Goal: Transaction & Acquisition: Purchase product/service

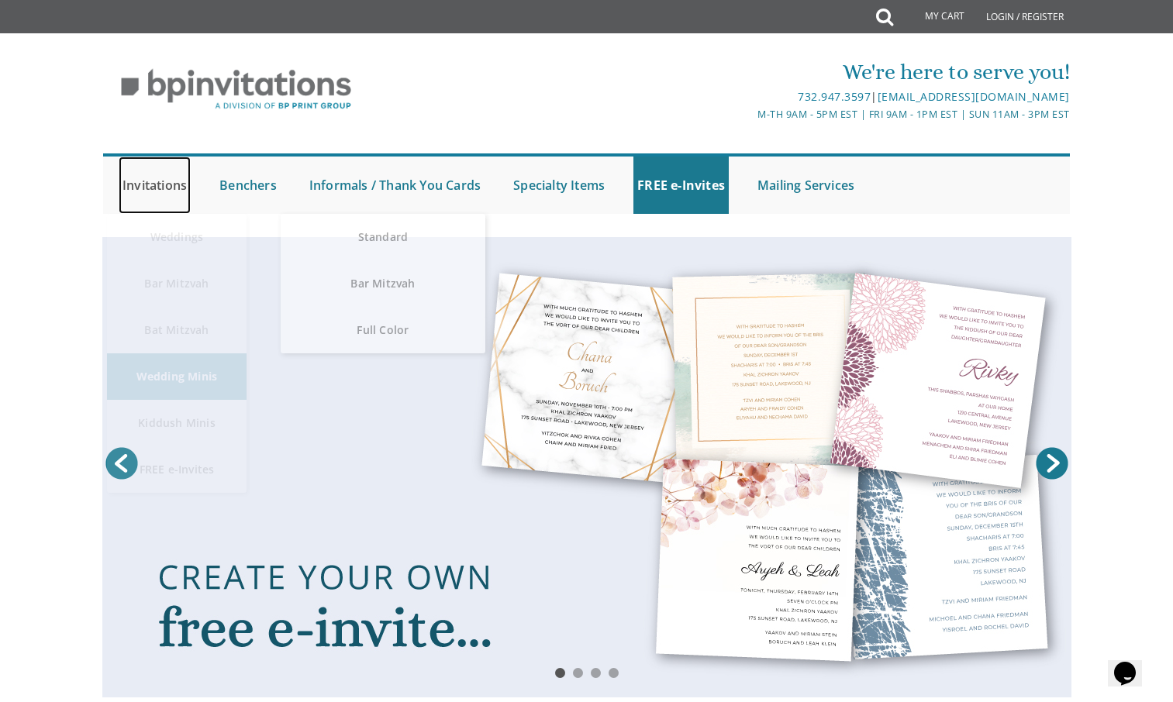
click at [153, 180] on link "Invitations" at bounding box center [155, 185] width 72 height 57
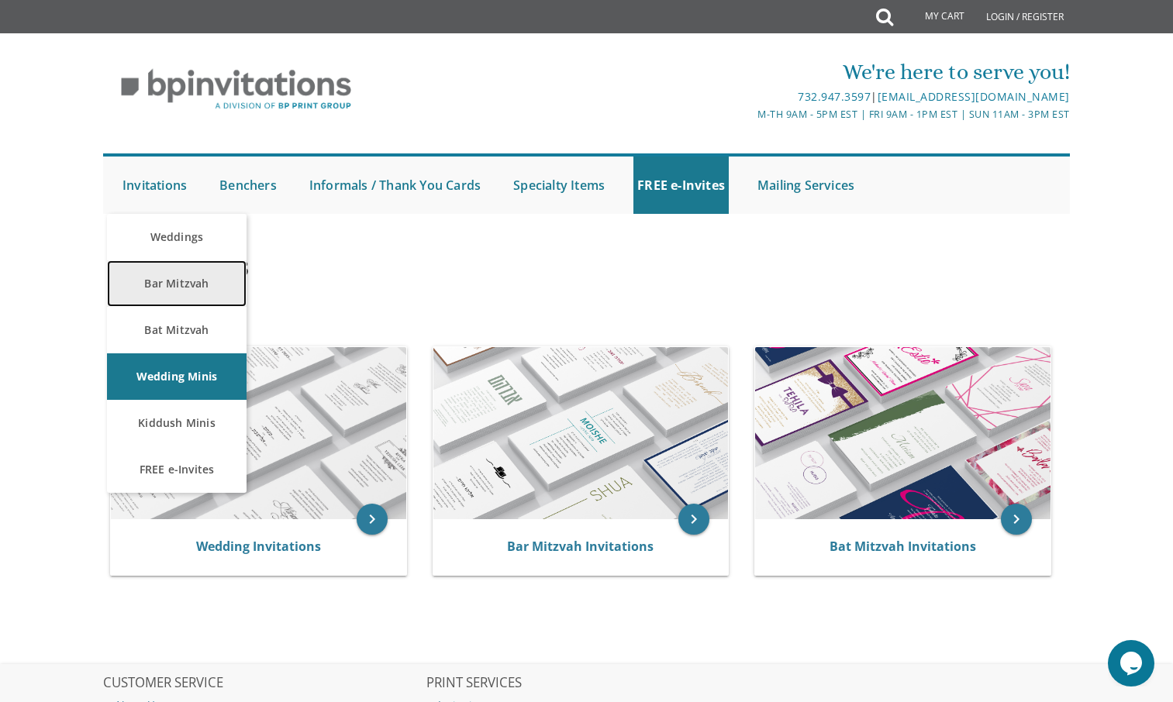
click at [158, 285] on link "Bar Mitzvah" at bounding box center [177, 283] width 140 height 47
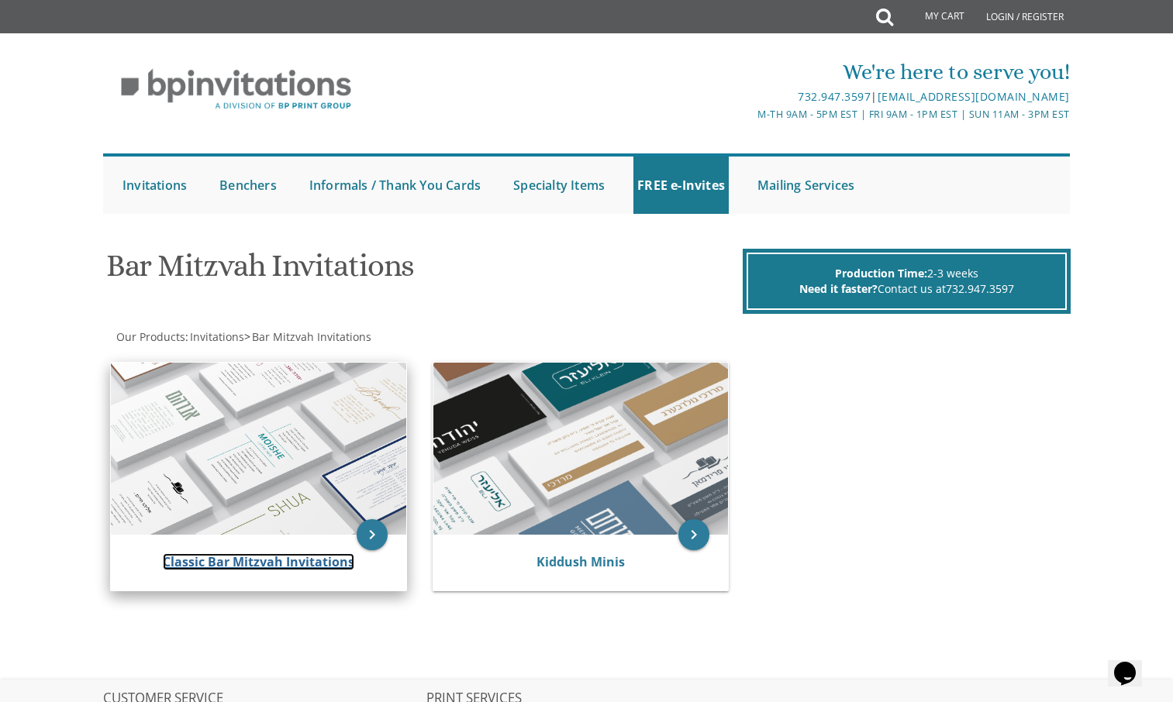
click at [271, 561] on link "Classic Bar Mitzvah Invitations" at bounding box center [258, 561] width 191 height 17
click at [300, 563] on link "Classic Bar Mitzvah Invitations" at bounding box center [258, 561] width 191 height 17
click at [368, 536] on icon "keyboard_arrow_right" at bounding box center [372, 534] width 31 height 31
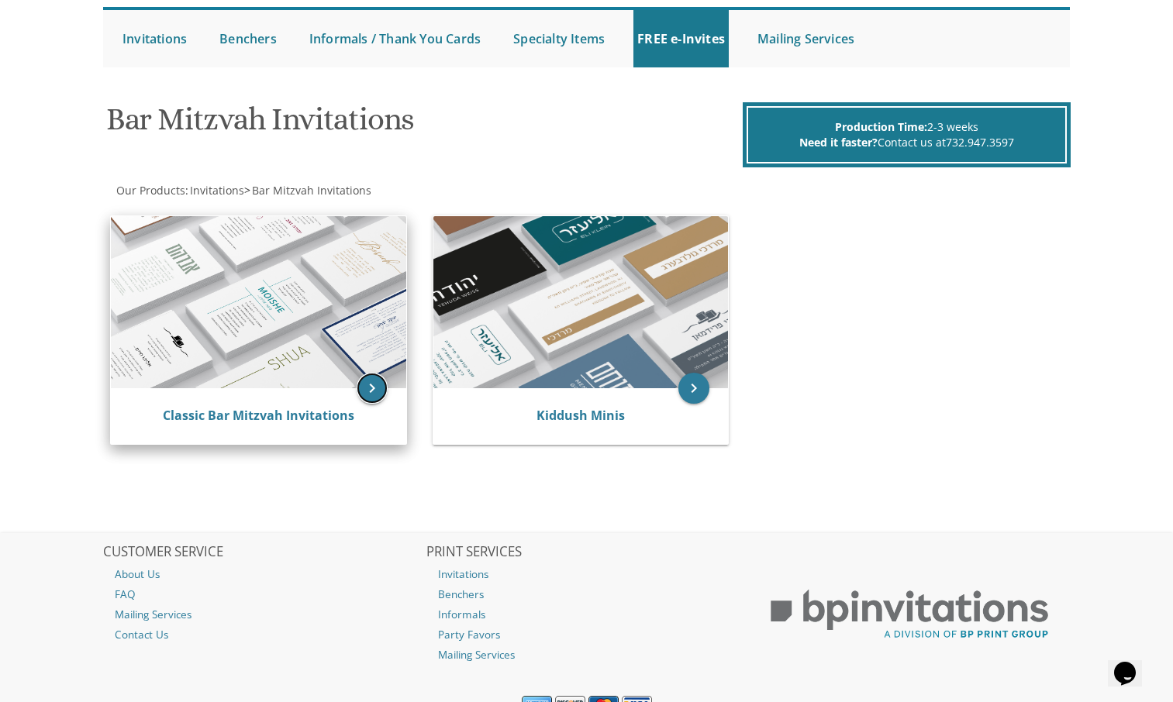
scroll to position [150, 0]
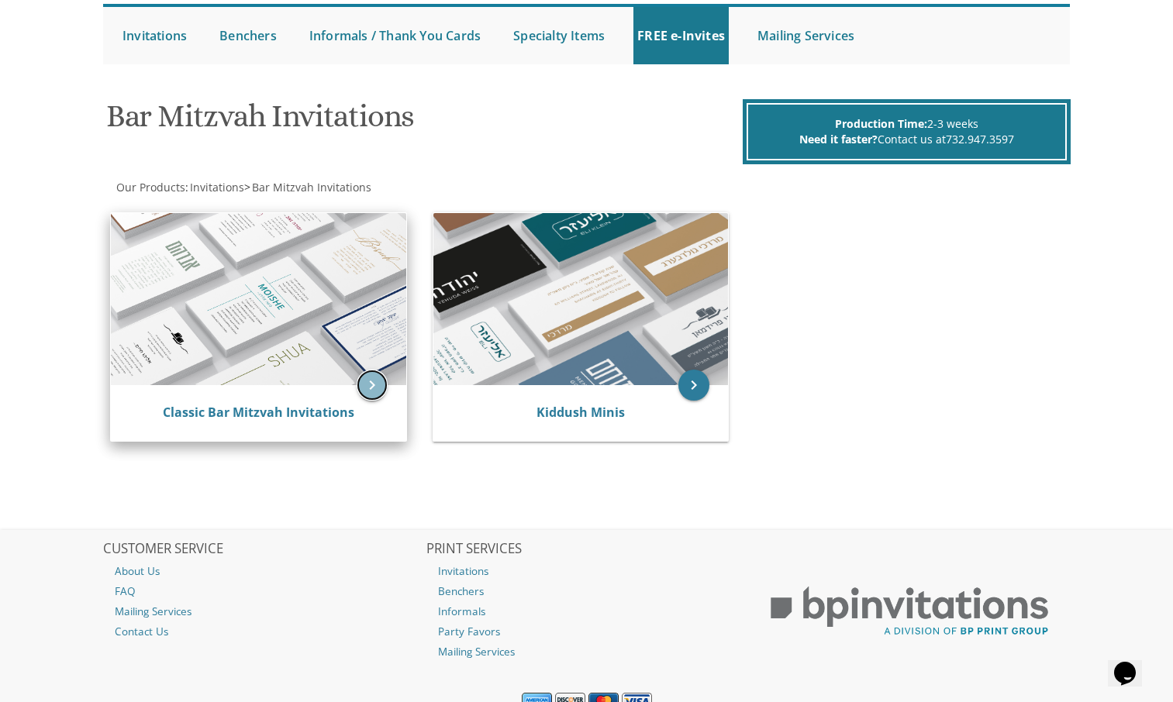
click at [374, 376] on icon "keyboard_arrow_right" at bounding box center [372, 385] width 31 height 31
click at [284, 410] on link "Classic Bar Mitzvah Invitations" at bounding box center [258, 412] width 191 height 17
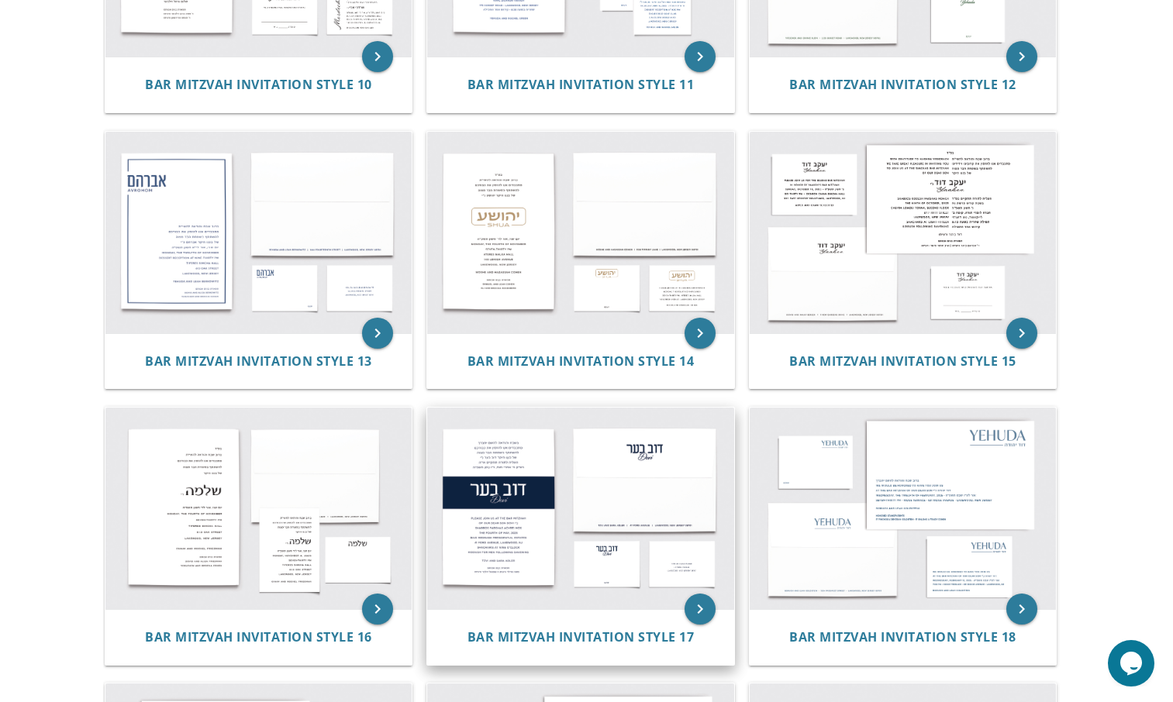
scroll to position [1314, 0]
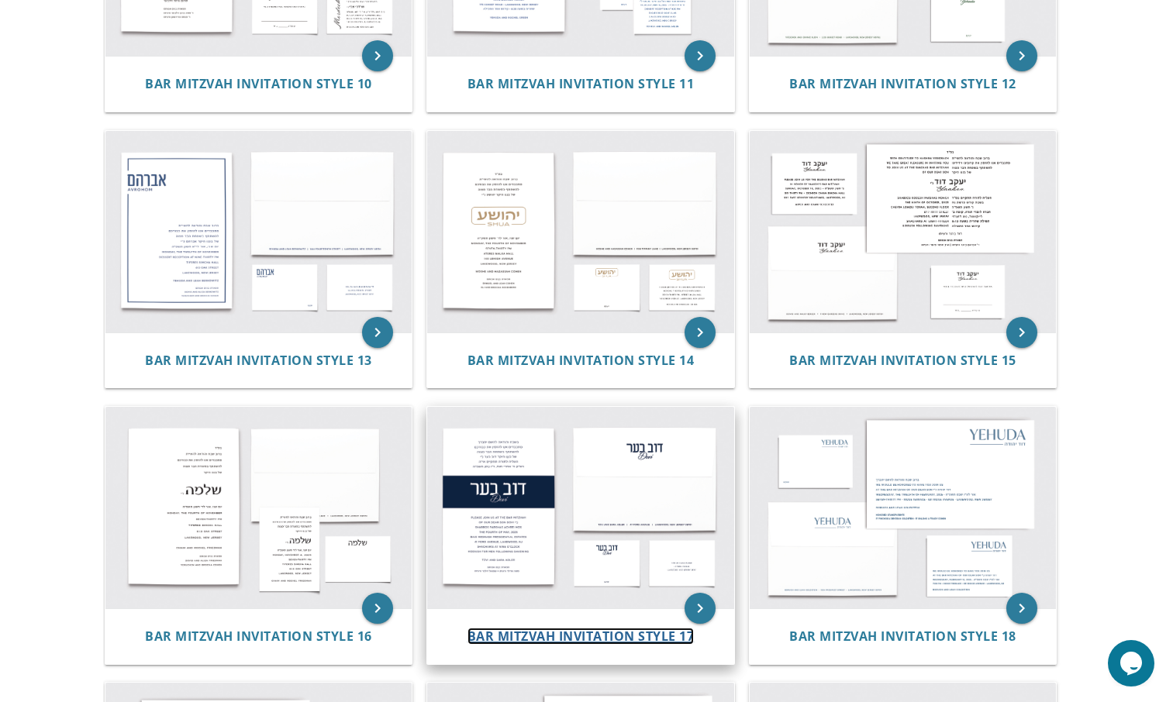
click at [559, 637] on span "Bar Mitzvah Invitation Style 17" at bounding box center [580, 636] width 227 height 17
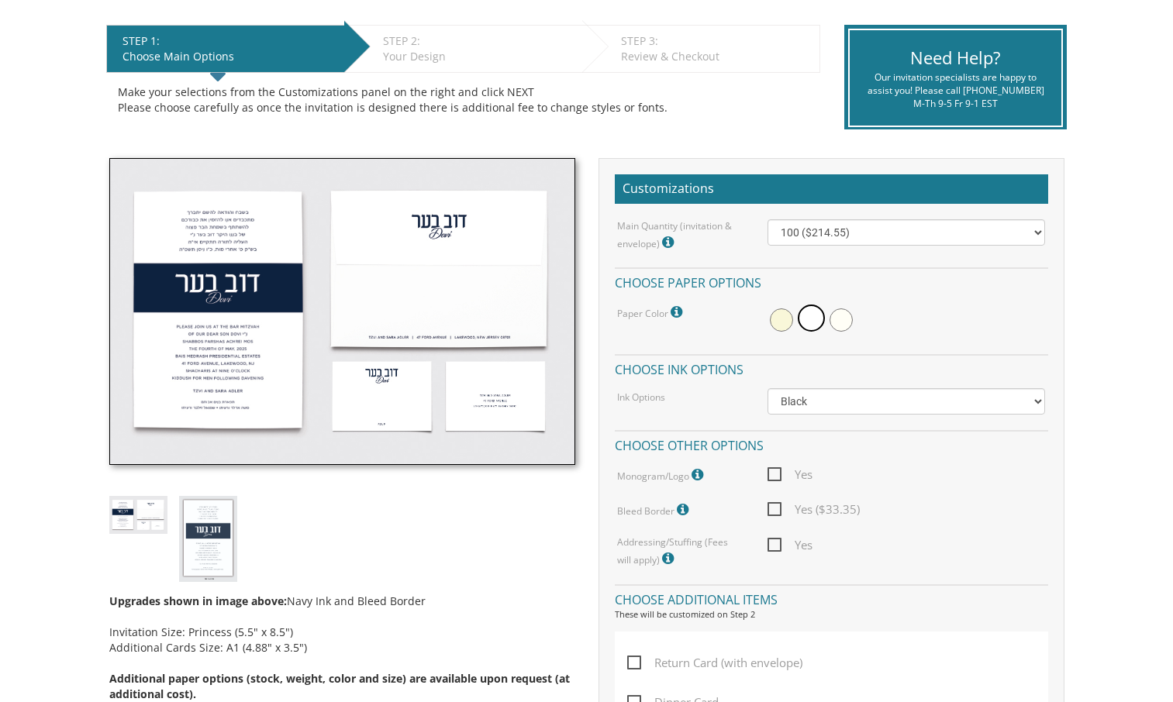
scroll to position [316, 0]
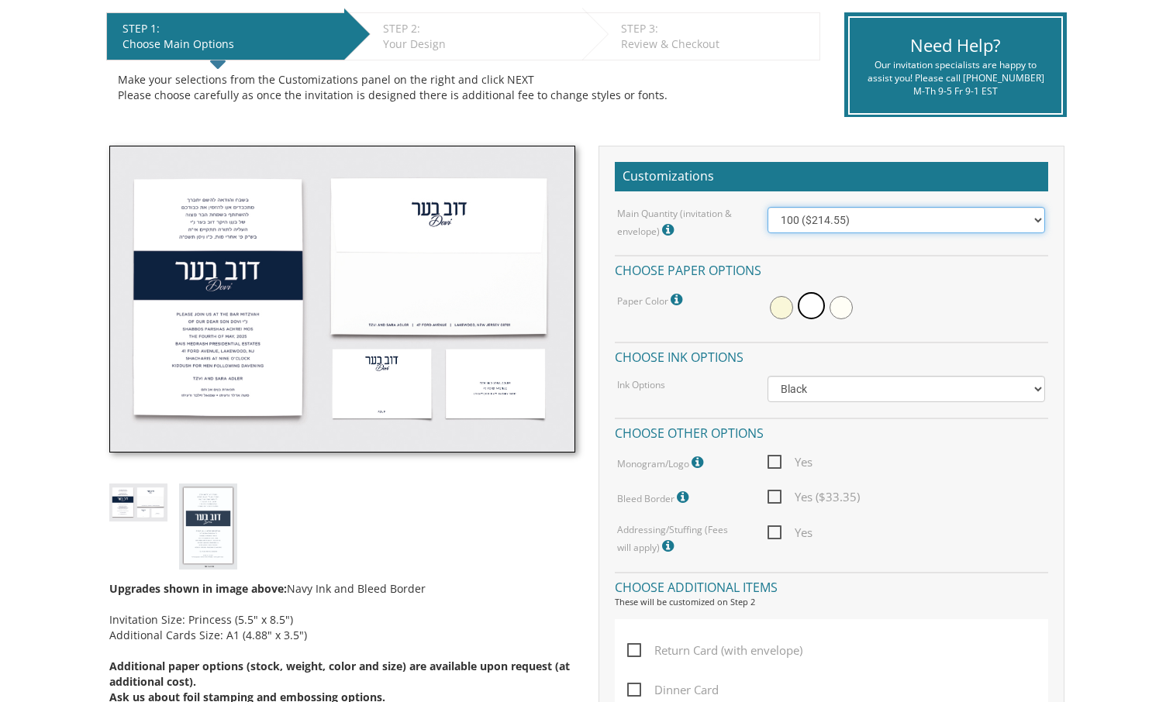
click at [846, 218] on select "100 ($214.55) 200 ($254.60) 300 ($294.25) 400 ($333.55) 500 ($373.90) 600 ($413…" at bounding box center [906, 220] width 278 height 26
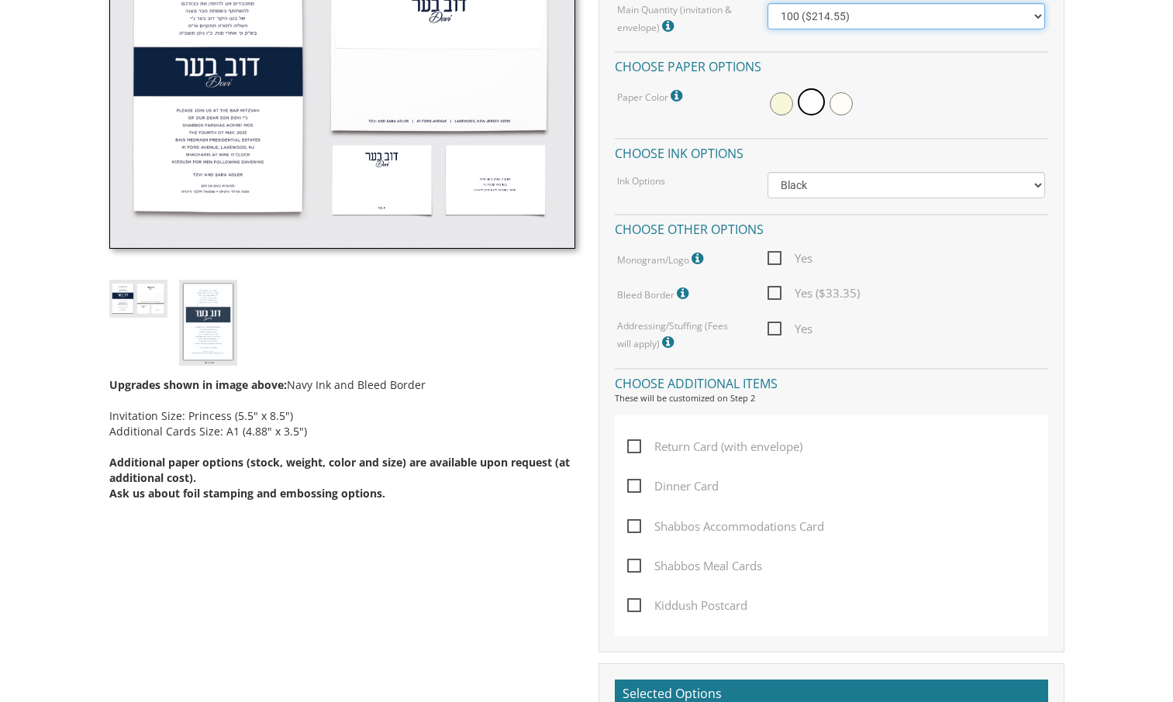
scroll to position [436, 0]
